Goal: Task Accomplishment & Management: Use online tool/utility

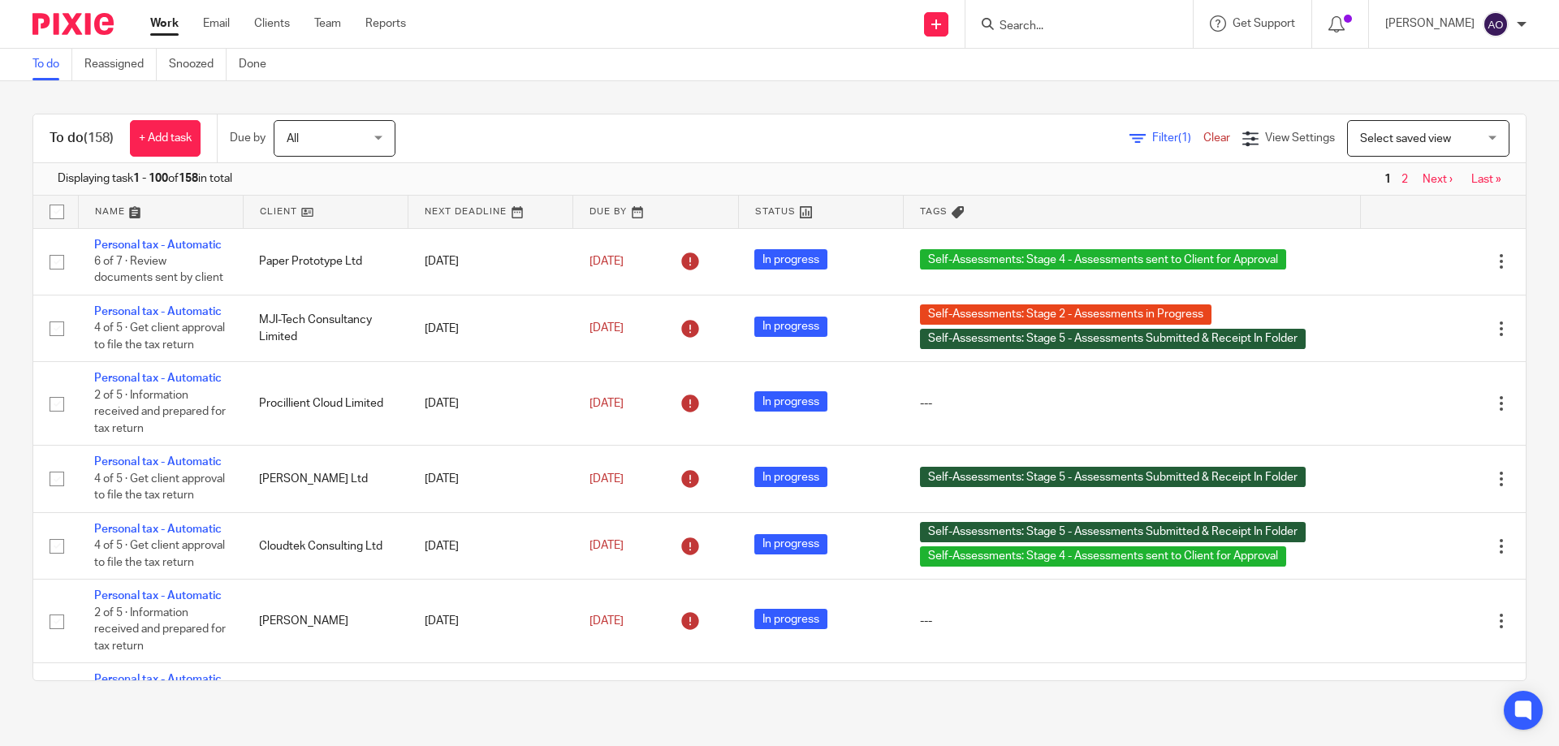
click at [1152, 136] on span "Filter (1)" at bounding box center [1177, 137] width 51 height 11
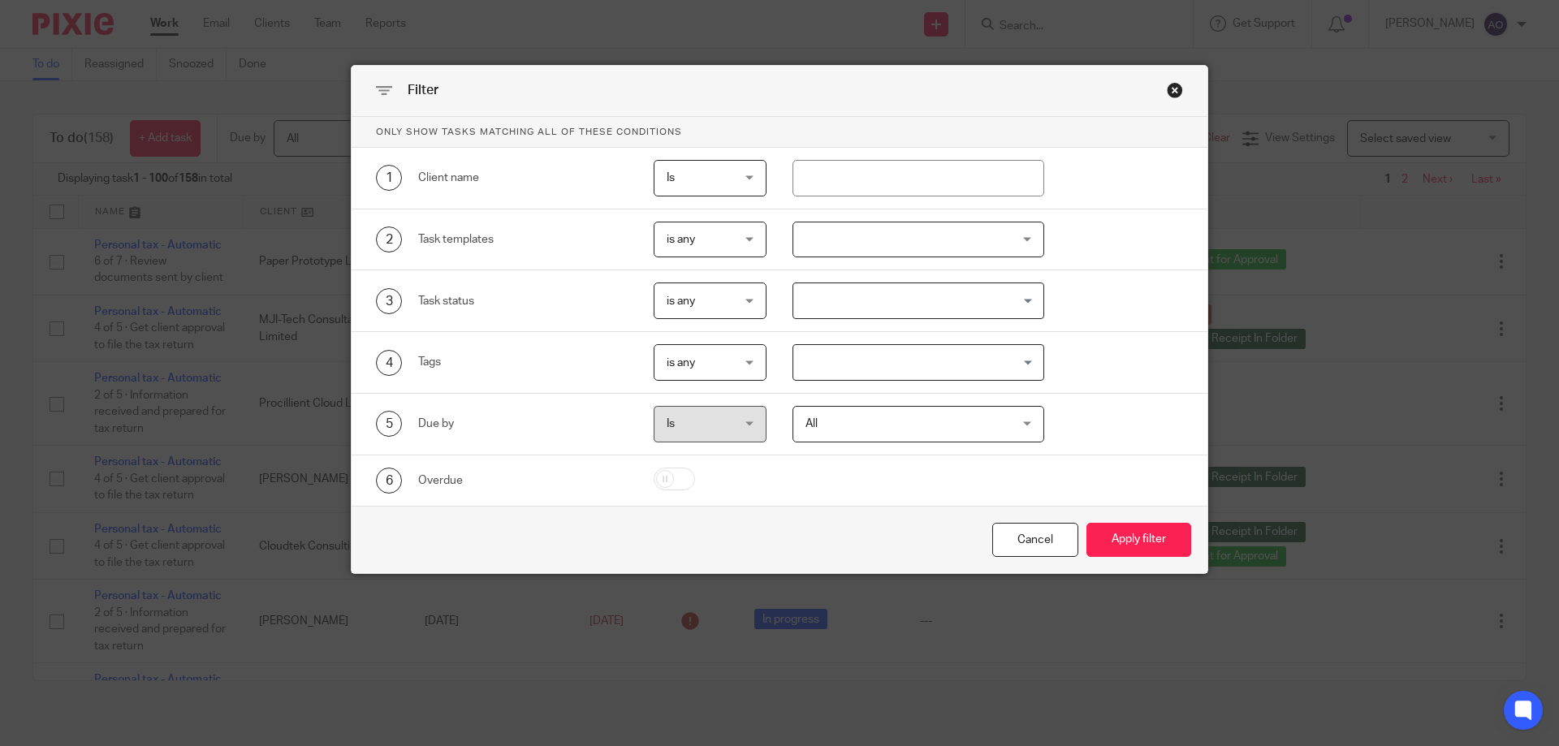
click at [1015, 238] on div at bounding box center [918, 240] width 253 height 37
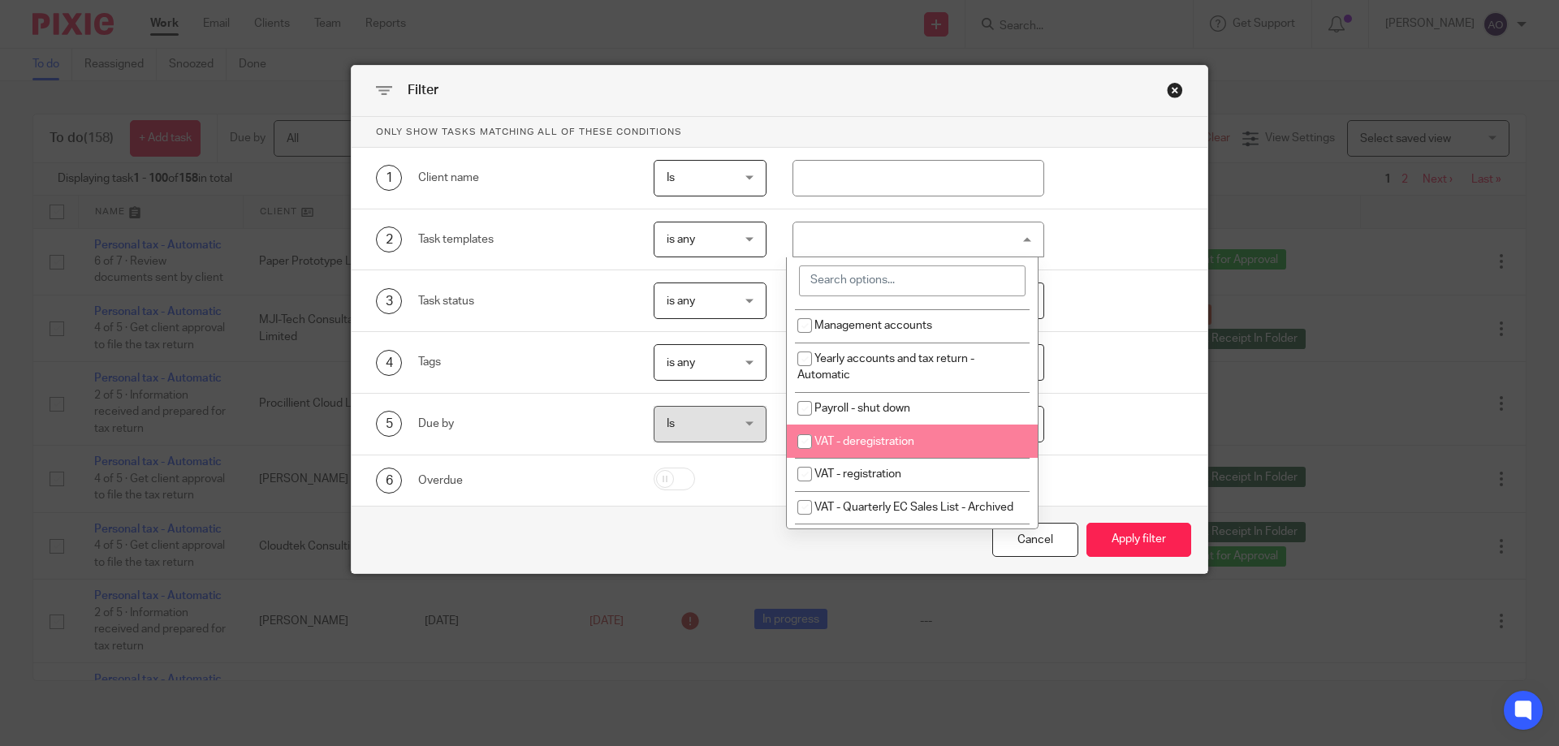
scroll to position [162, 0]
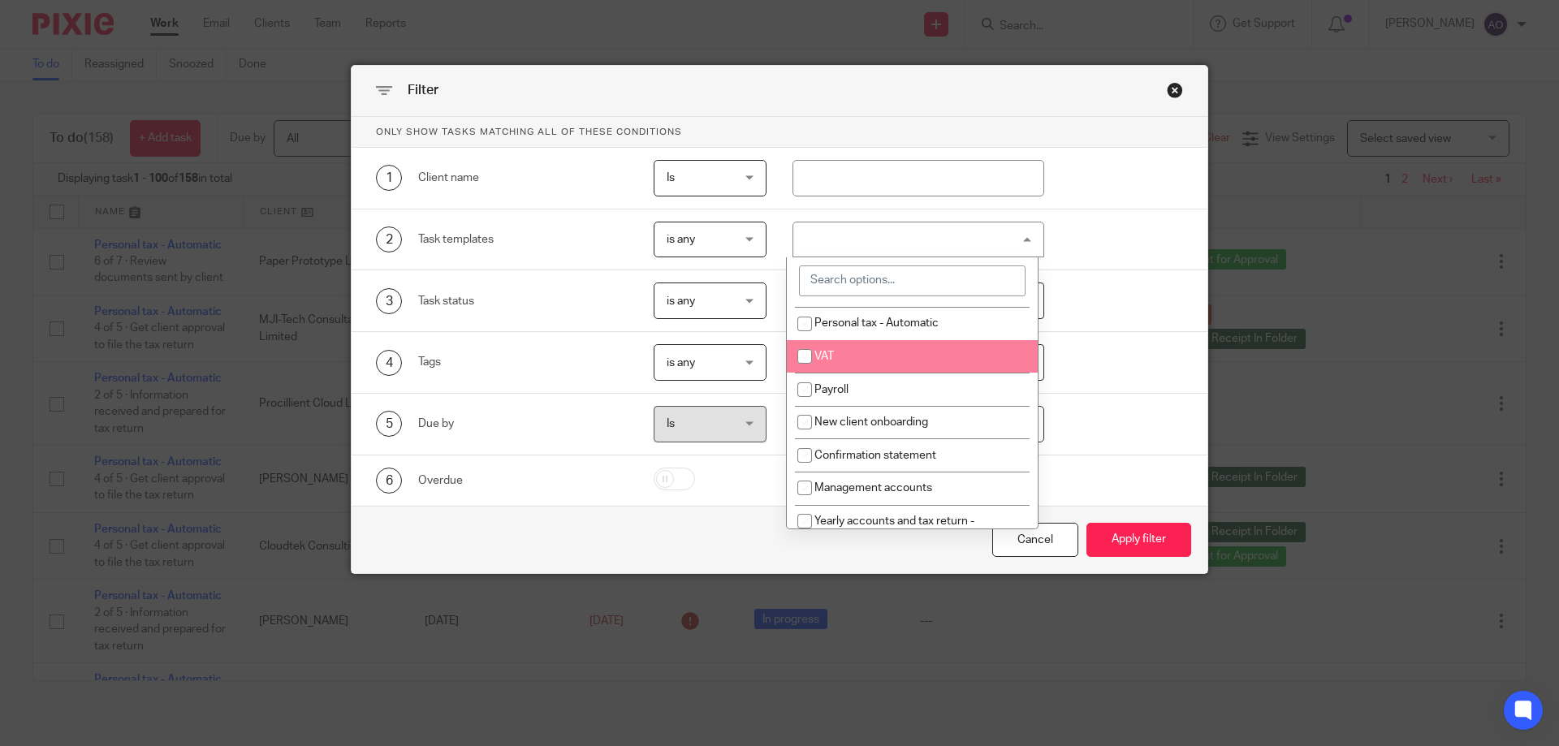
click at [889, 347] on li "VAT" at bounding box center [912, 356] width 251 height 33
checkbox input "true"
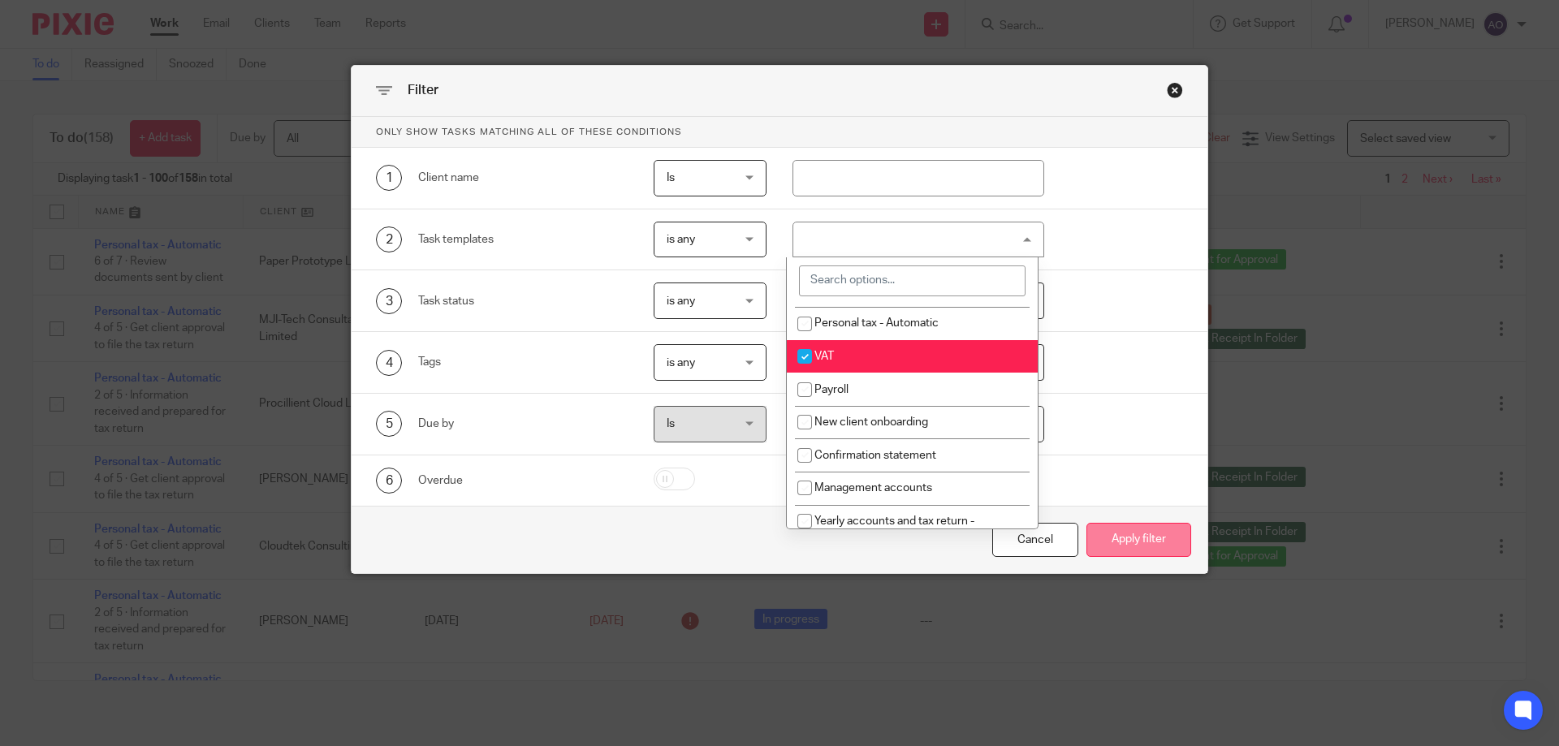
click at [1144, 543] on button "Apply filter" at bounding box center [1138, 540] width 105 height 35
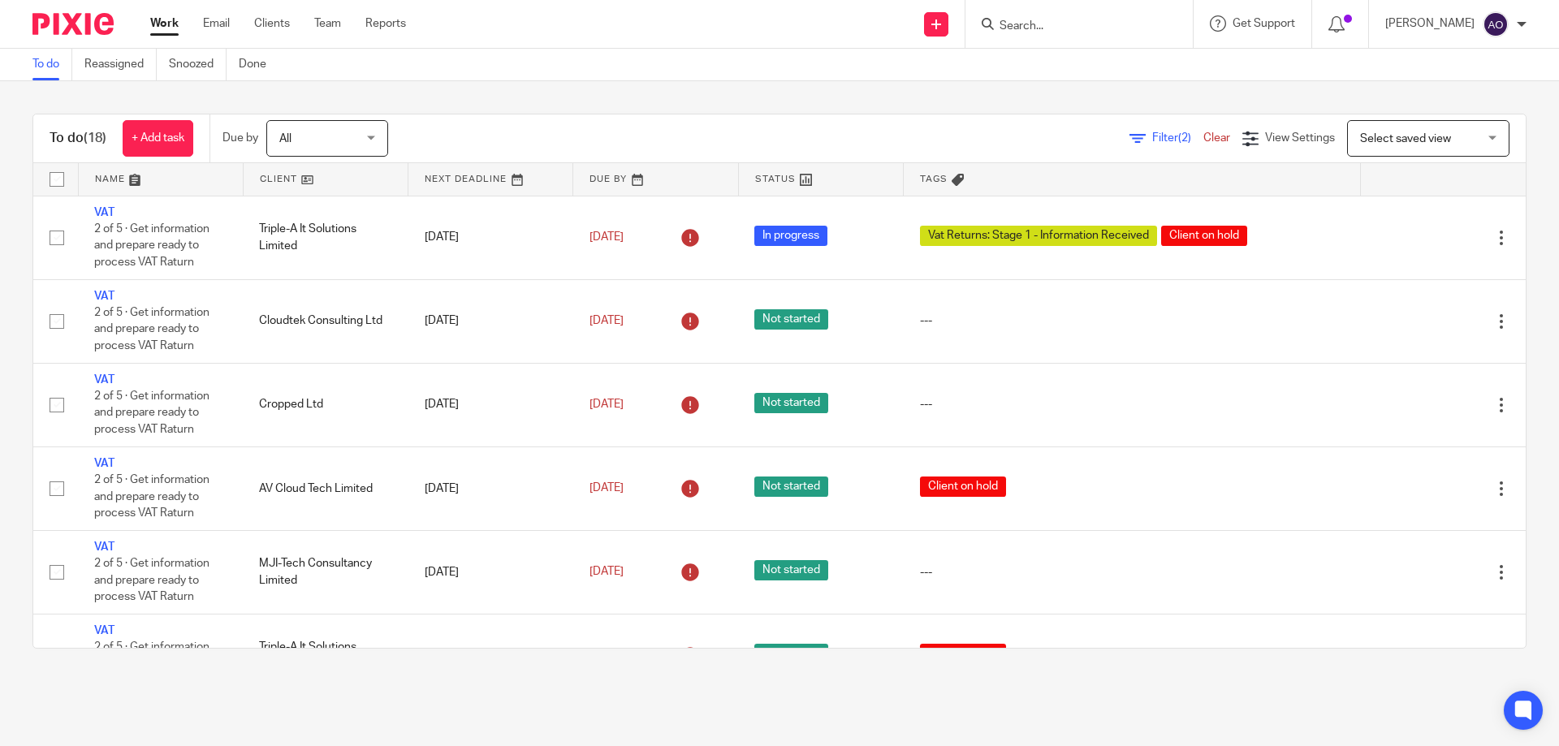
click at [313, 177] on link at bounding box center [326, 179] width 164 height 32
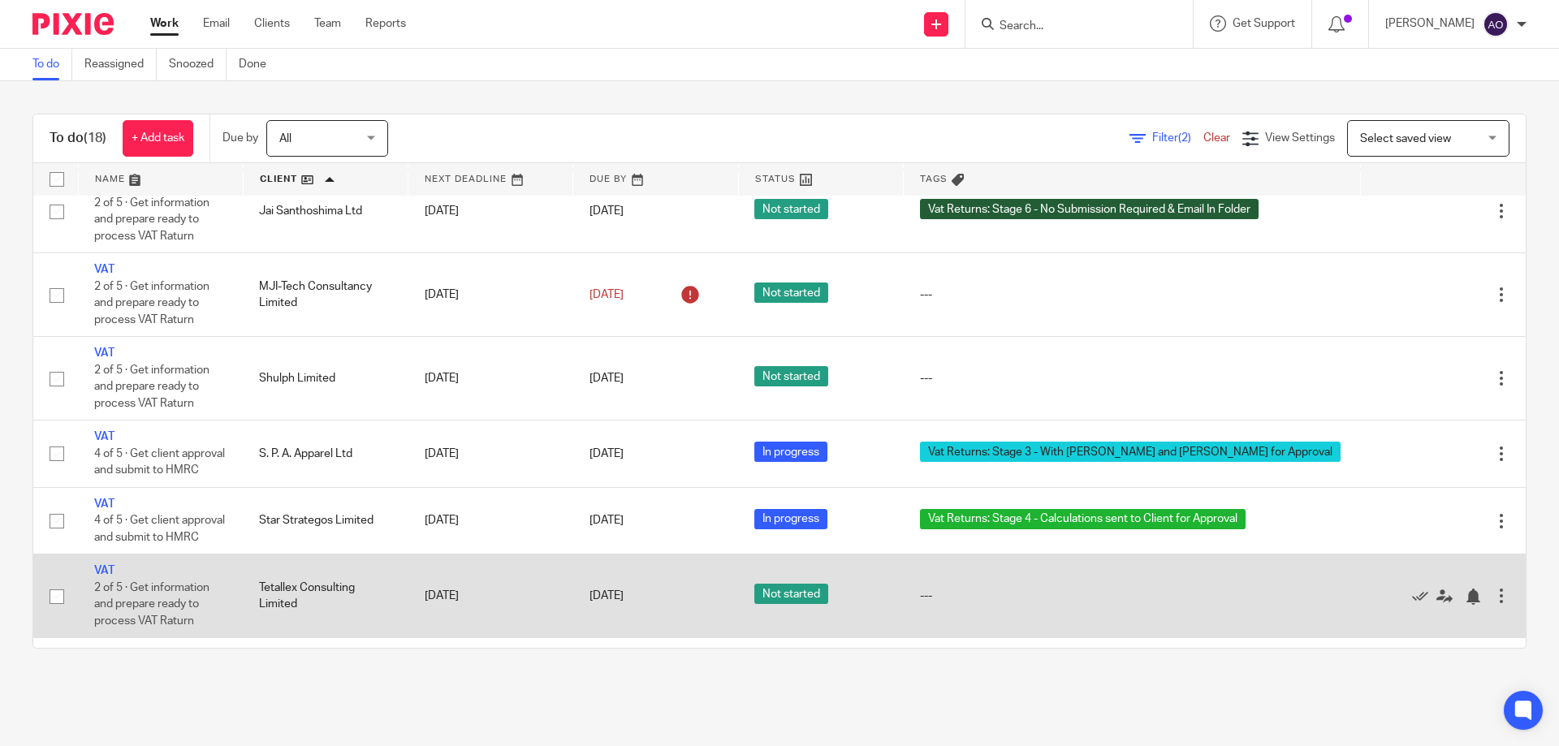
scroll to position [760, 0]
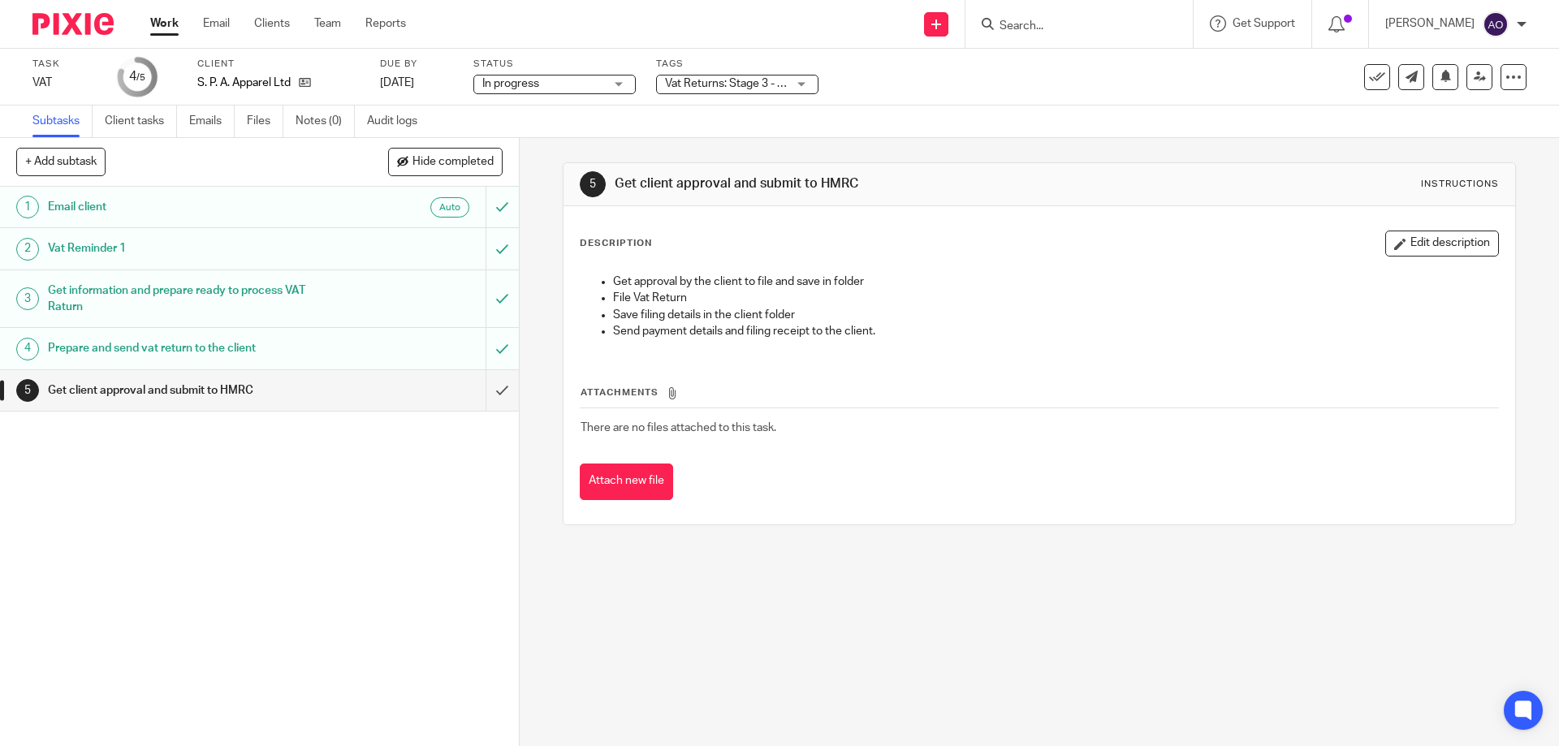
click at [796, 83] on div "Vat Returns: Stage 3 - With [PERSON_NAME] and [PERSON_NAME] for Approval" at bounding box center [737, 84] width 162 height 19
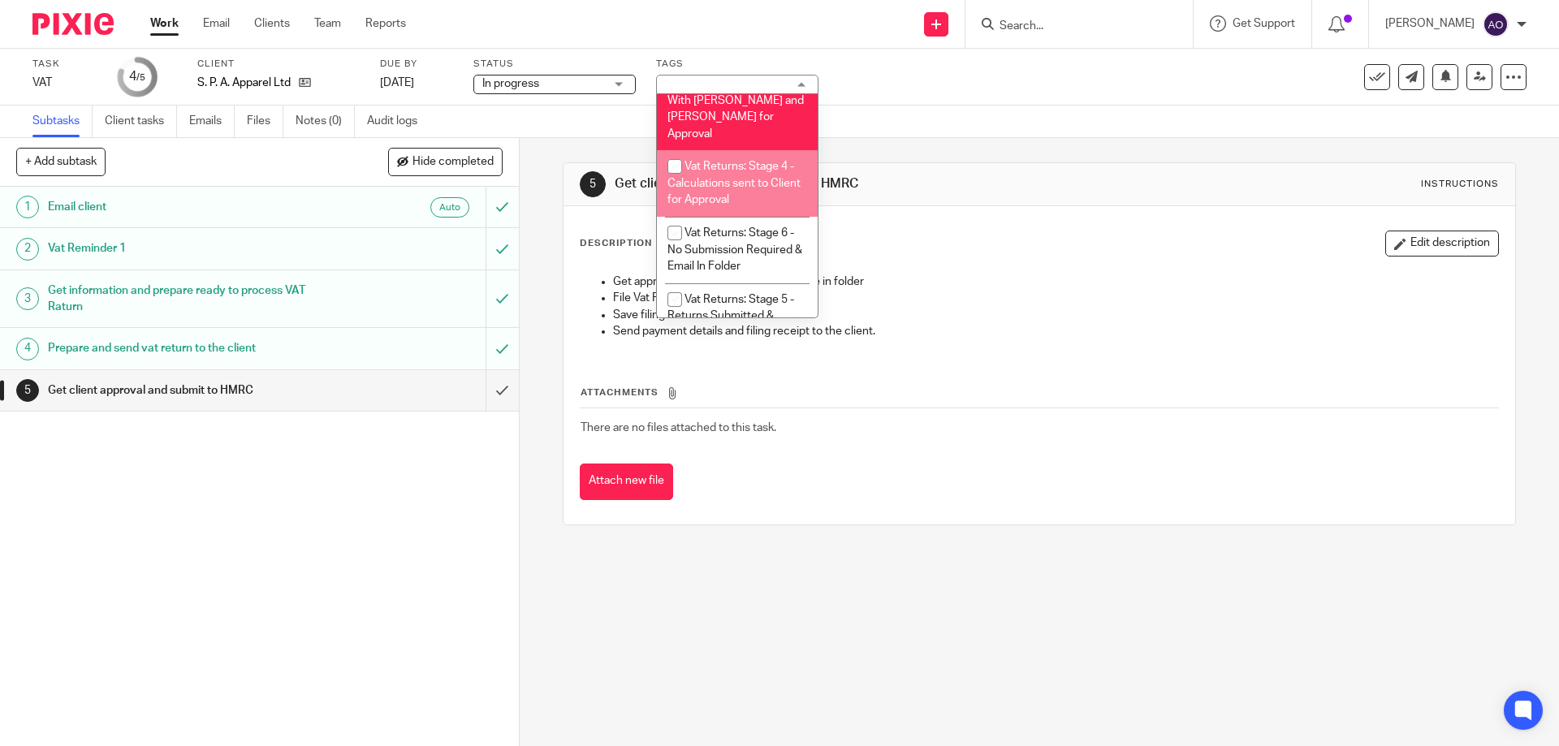
scroll to position [1055, 0]
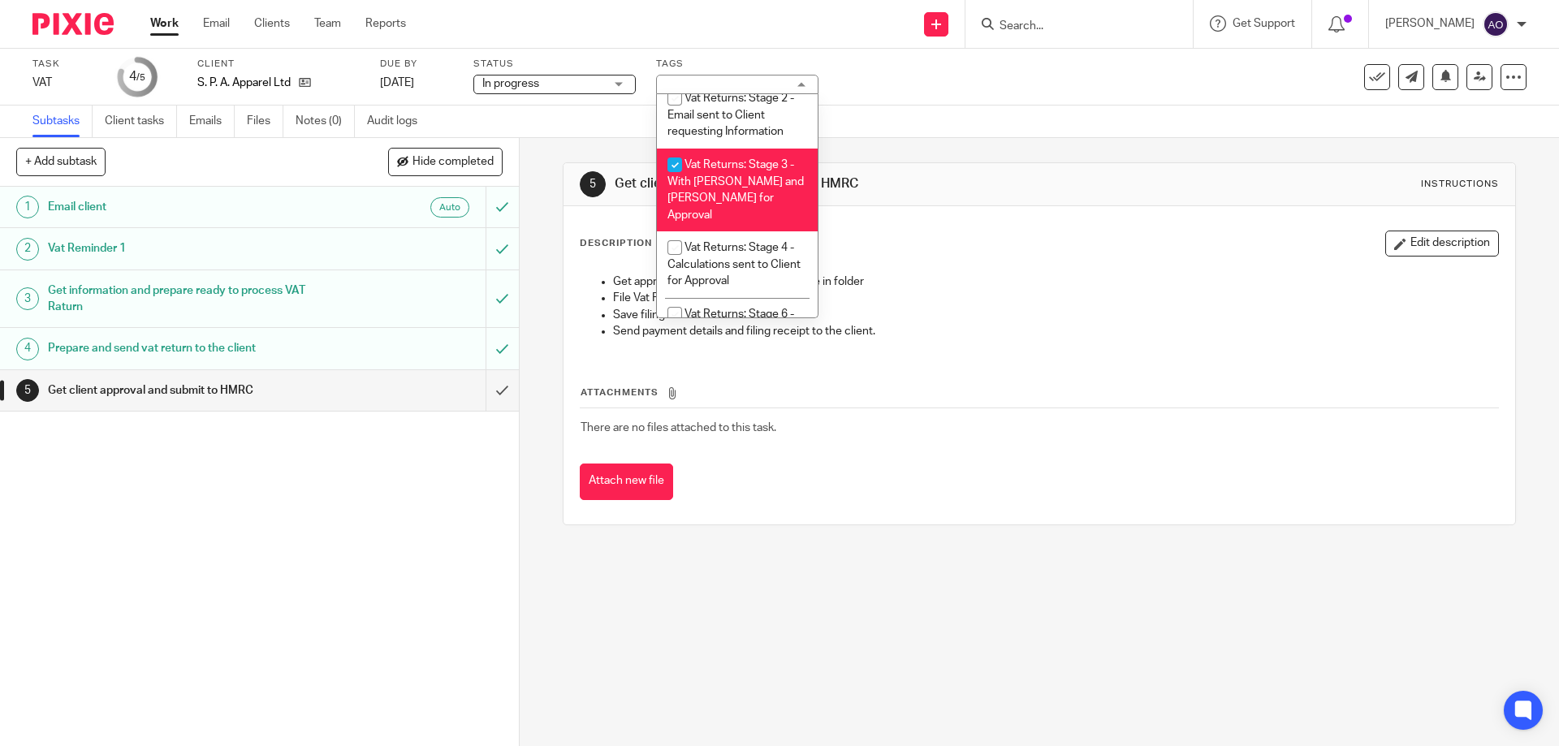
click at [673, 166] on input "checkbox" at bounding box center [674, 164] width 31 height 31
checkbox input "false"
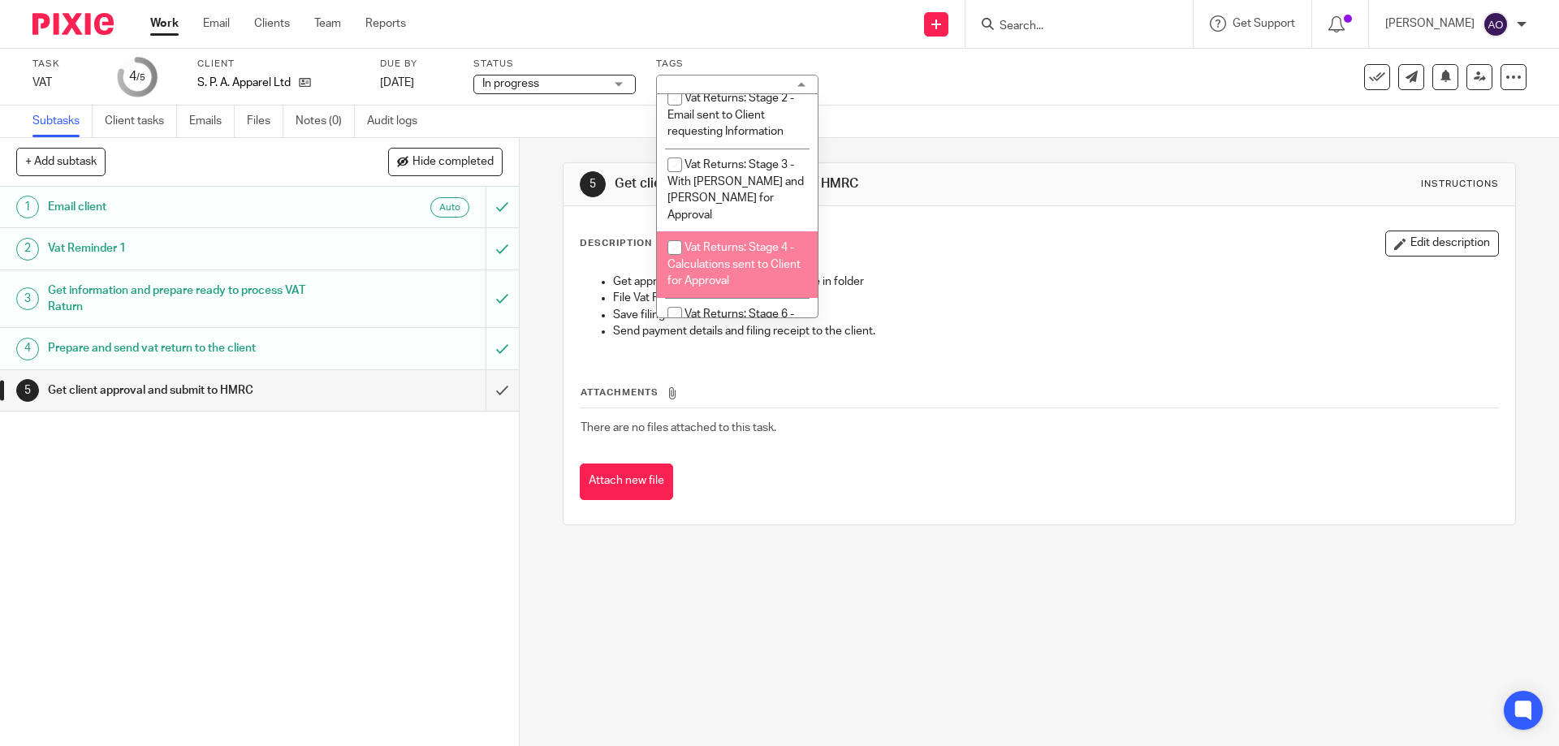
click at [674, 232] on input "checkbox" at bounding box center [674, 247] width 31 height 31
checkbox input "true"
click at [404, 508] on div "1 Email client Auto 2 Vat Reminder 1 3 Get information and prepare ready to pro…" at bounding box center [259, 466] width 519 height 559
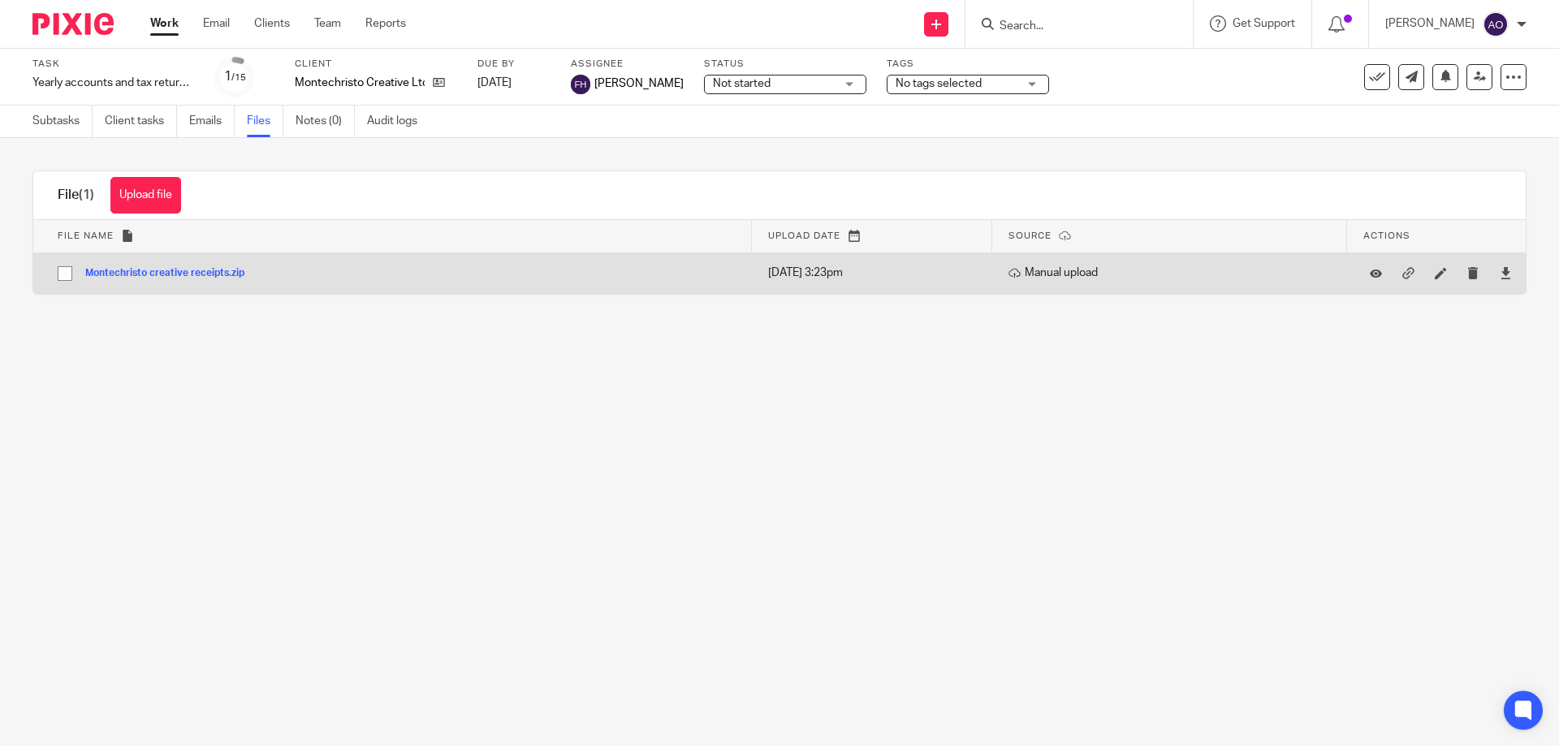
click at [64, 273] on input "checkbox" at bounding box center [65, 273] width 31 height 31
checkbox input "true"
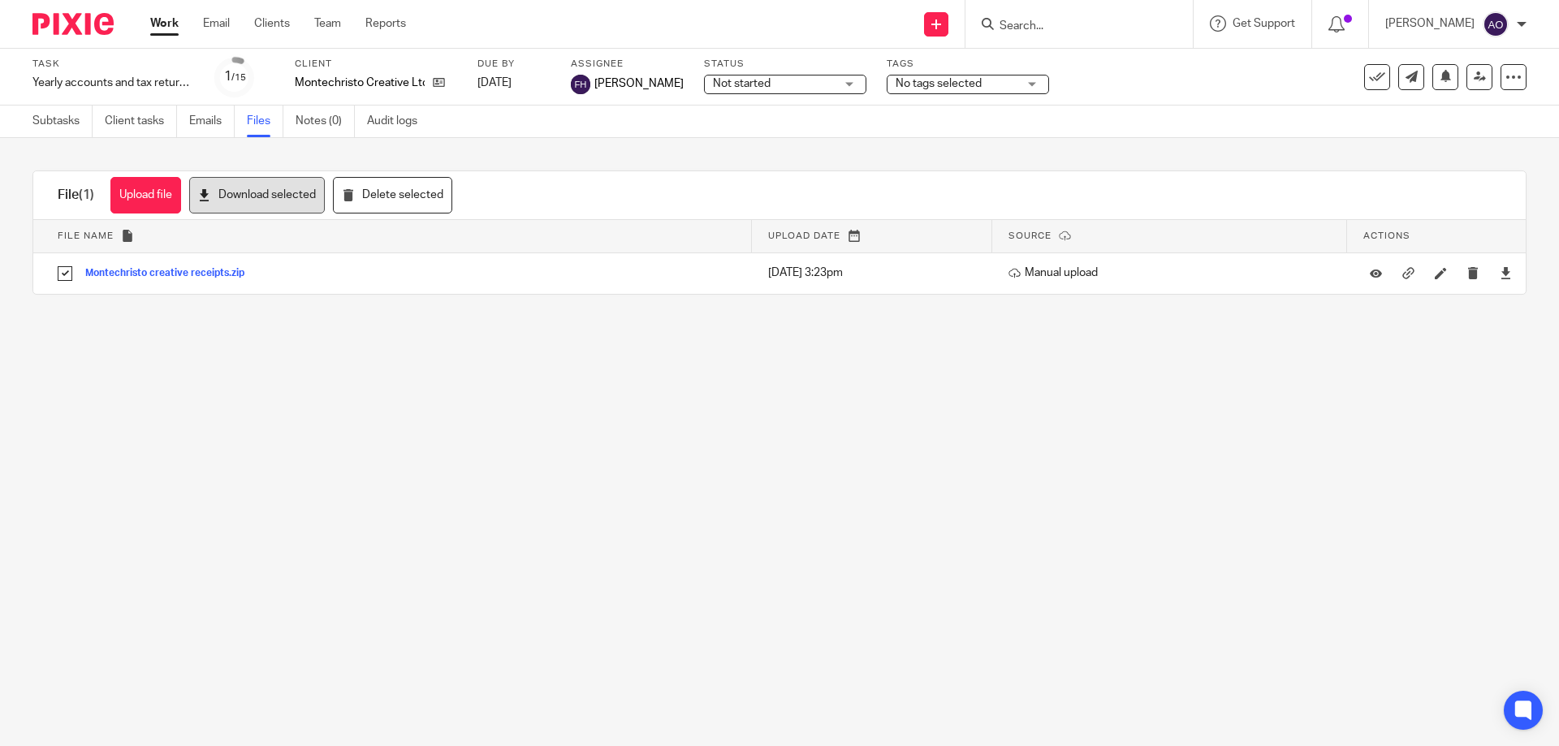
click at [252, 199] on button "Download selected" at bounding box center [257, 195] width 136 height 37
